Goal: Task Accomplishment & Management: Manage account settings

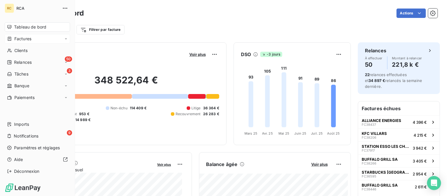
click at [25, 39] on span "Factures" at bounding box center [22, 39] width 17 height 6
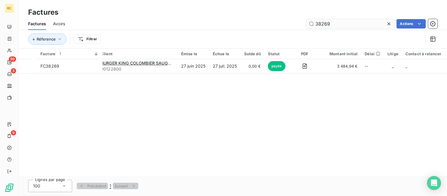
drag, startPoint x: 338, startPoint y: 23, endPoint x: 316, endPoint y: 23, distance: 22.3
click at [316, 23] on input "38269" at bounding box center [350, 23] width 88 height 9
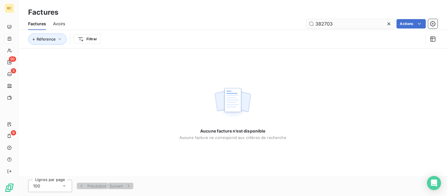
click at [346, 23] on input "382703" at bounding box center [350, 23] width 88 height 9
type input "38270"
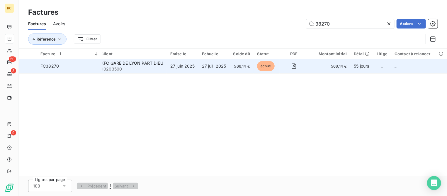
click at [127, 66] on span "90203500" at bounding box center [132, 69] width 62 height 6
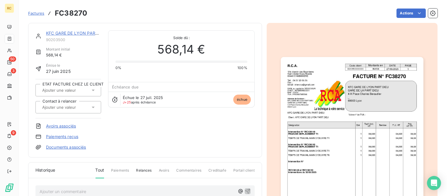
click at [183, 169] on span "Commentaires" at bounding box center [189, 172] width 25 height 10
click at [82, 32] on link "KFC GARE DE LYON PART DIEU" at bounding box center [77, 32] width 63 height 5
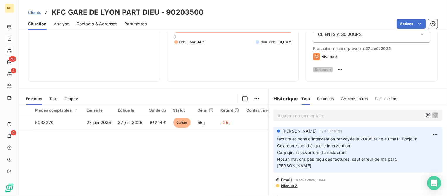
scroll to position [73, 0]
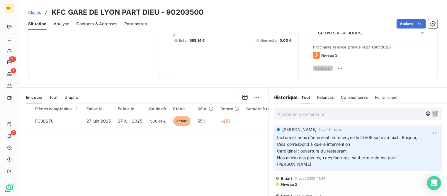
click at [302, 113] on p "Ajouter un commentaire ﻿" at bounding box center [350, 113] width 145 height 7
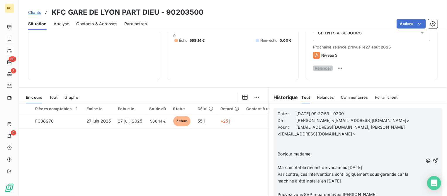
click at [294, 148] on p "﻿" at bounding box center [350, 147] width 145 height 7
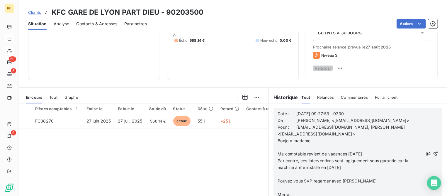
click at [293, 147] on p "﻿" at bounding box center [350, 147] width 145 height 7
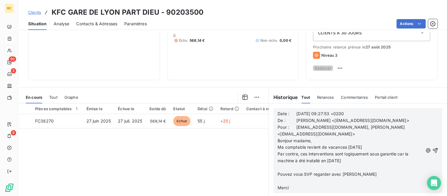
click at [278, 166] on p "﻿" at bounding box center [350, 167] width 145 height 7
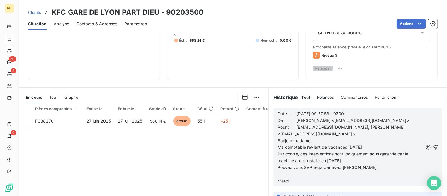
click at [278, 177] on p "﻿" at bounding box center [350, 174] width 145 height 7
click at [433, 146] on icon "button" at bounding box center [435, 143] width 5 height 5
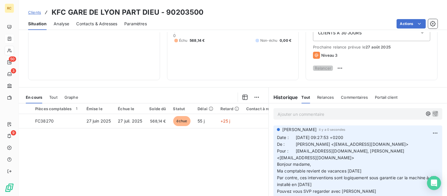
click at [290, 115] on p "Ajouter un commentaire ﻿" at bounding box center [350, 113] width 145 height 7
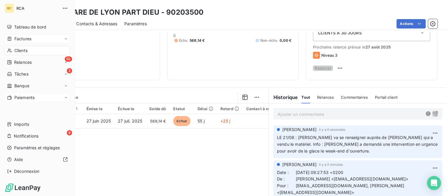
click at [31, 100] on span "Paiements" at bounding box center [24, 97] width 20 height 6
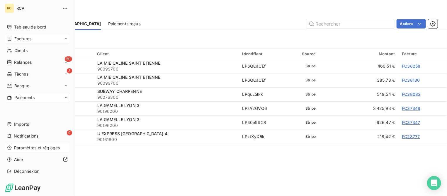
click at [21, 147] on span "Paramètres et réglages" at bounding box center [37, 148] width 46 height 6
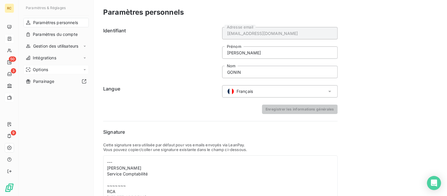
click at [45, 68] on span "Options" at bounding box center [40, 70] width 15 height 6
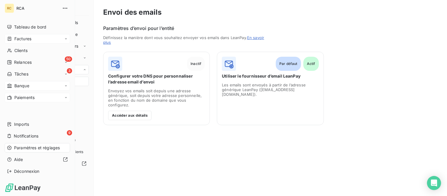
click at [22, 86] on span "Banque" at bounding box center [21, 86] width 15 height 6
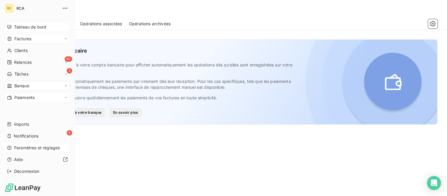
click at [23, 27] on span "Tableau de bord" at bounding box center [30, 27] width 32 height 6
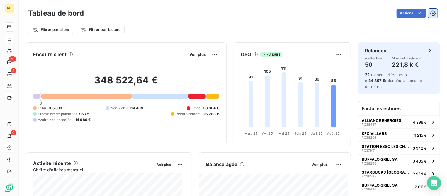
click at [430, 14] on icon "button" at bounding box center [433, 13] width 6 height 6
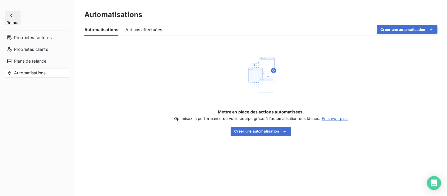
click at [10, 15] on icon "button" at bounding box center [11, 16] width 6 height 6
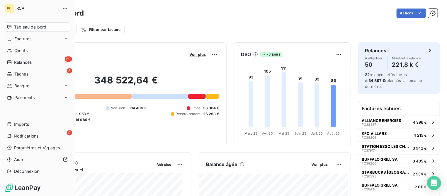
click at [18, 6] on span "RCA" at bounding box center [37, 8] width 42 height 5
click at [10, 8] on div "RC" at bounding box center [9, 8] width 9 height 9
click at [25, 38] on span "Factures" at bounding box center [22, 39] width 17 height 6
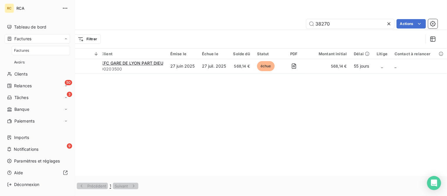
click at [25, 38] on span "Factures" at bounding box center [22, 39] width 17 height 6
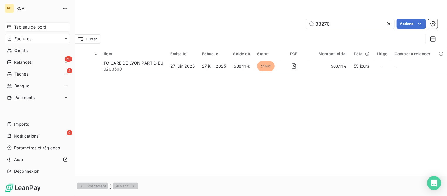
click at [21, 28] on span "Tableau de bord" at bounding box center [30, 27] width 32 height 6
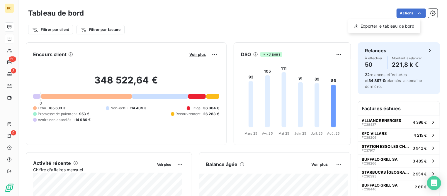
click at [428, 13] on html "RC 50 3 9 Tableau de bord Actions Exporter le tableau de bord Filtrer par clien…" at bounding box center [223, 98] width 447 height 196
click at [432, 13] on icon "button" at bounding box center [432, 13] width 1 height 1
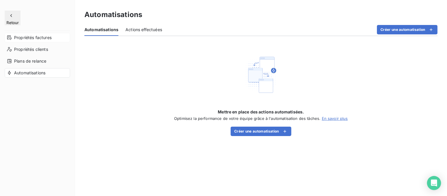
click at [26, 35] on span "Propriétés factures" at bounding box center [33, 38] width 38 height 6
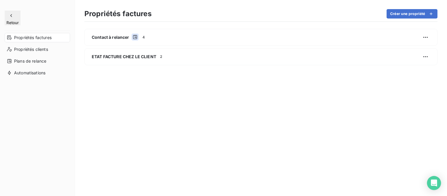
click at [11, 14] on icon "button" at bounding box center [11, 16] width 6 height 6
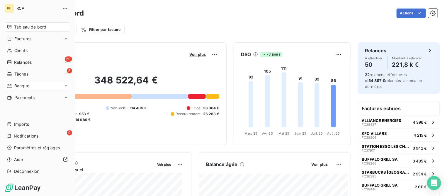
click at [33, 85] on div "Banque" at bounding box center [37, 85] width 65 height 9
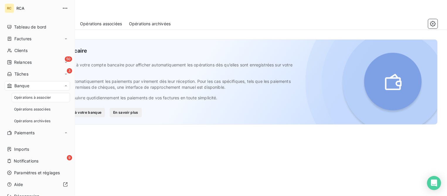
click at [33, 85] on div "Banque" at bounding box center [37, 85] width 65 height 9
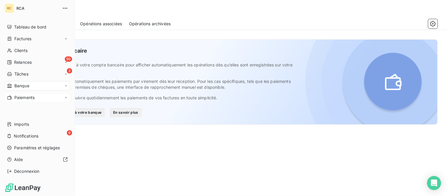
click at [32, 99] on div "Paiements" at bounding box center [37, 97] width 65 height 9
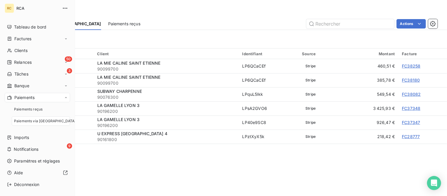
click at [32, 99] on span "Paiements" at bounding box center [24, 97] width 20 height 6
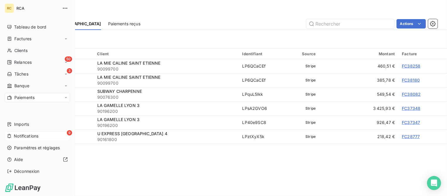
click at [39, 135] on div "9 Notifications" at bounding box center [37, 135] width 65 height 9
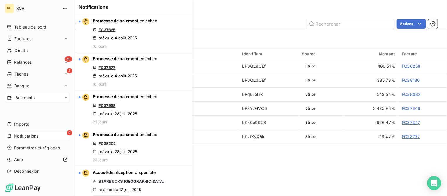
click at [39, 135] on div "9 Notifications" at bounding box center [37, 135] width 65 height 9
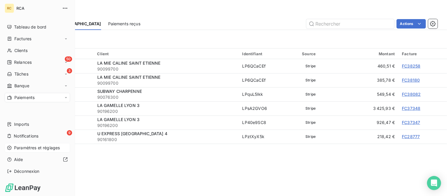
click at [42, 145] on span "Paramètres et réglages" at bounding box center [37, 148] width 46 height 6
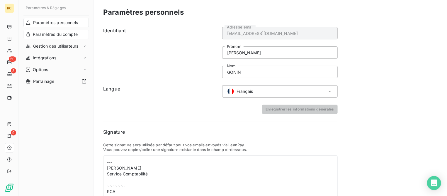
click at [54, 34] on span "Paramètres du compte" at bounding box center [55, 34] width 45 height 6
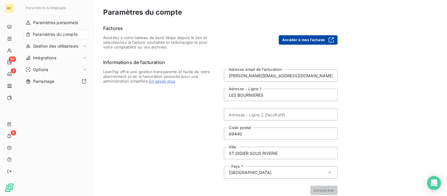
click at [320, 40] on button "Accéder à mes factures" at bounding box center [308, 39] width 59 height 9
